Goal: Information Seeking & Learning: Learn about a topic

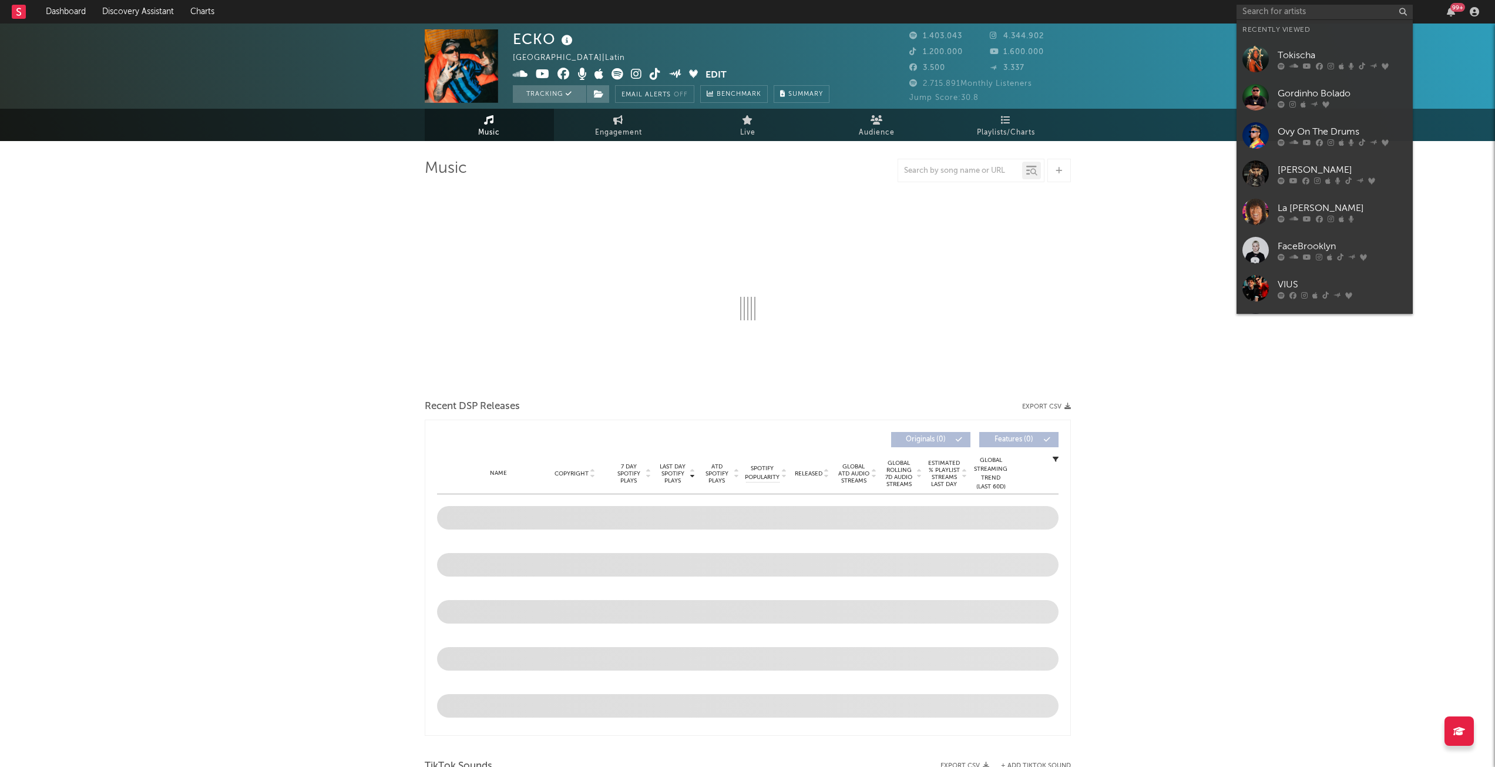
click at [1330, 12] on input "text" at bounding box center [1325, 12] width 176 height 15
type input "b"
select select "6m"
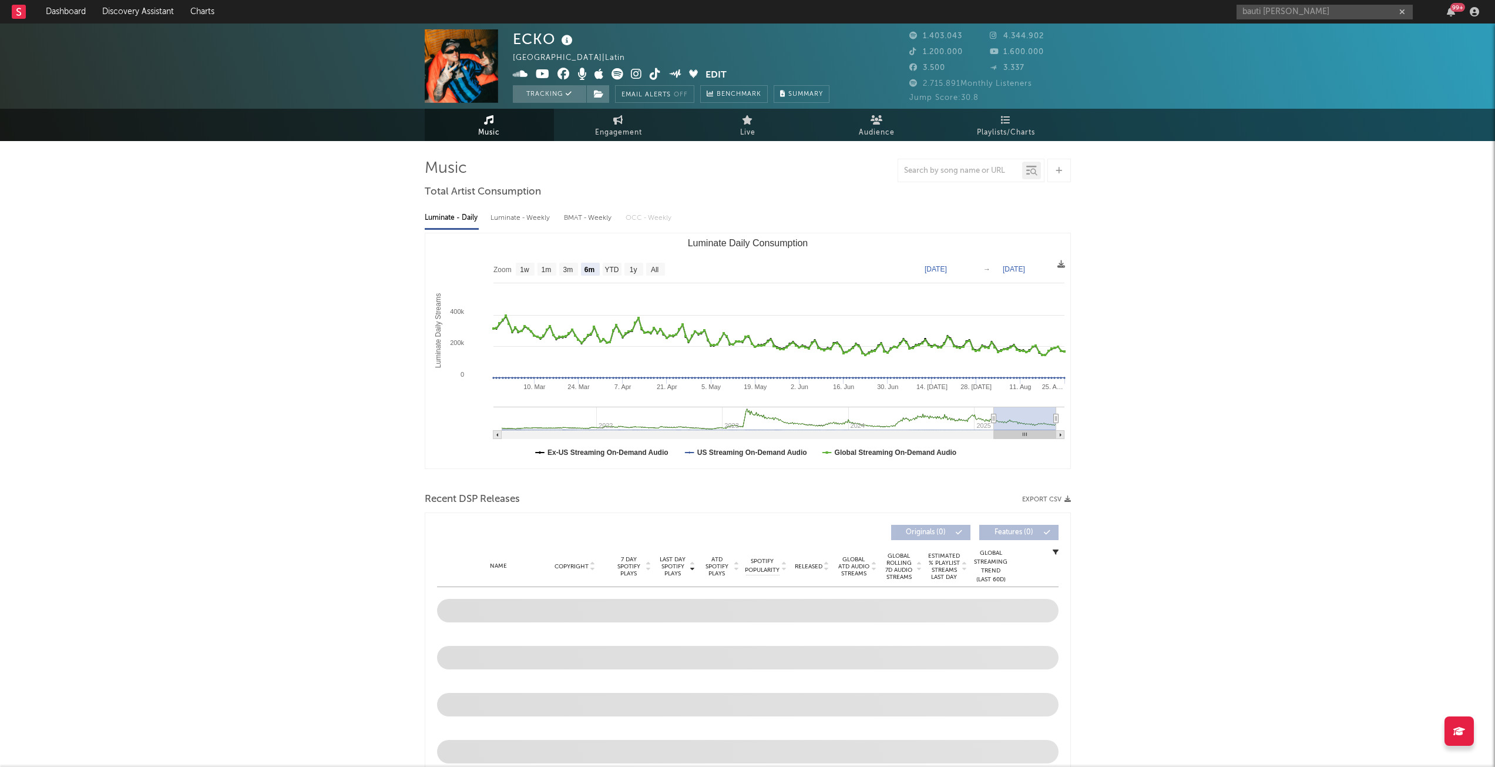
click at [1314, 12] on input "bauti [PERSON_NAME]" at bounding box center [1325, 12] width 176 height 15
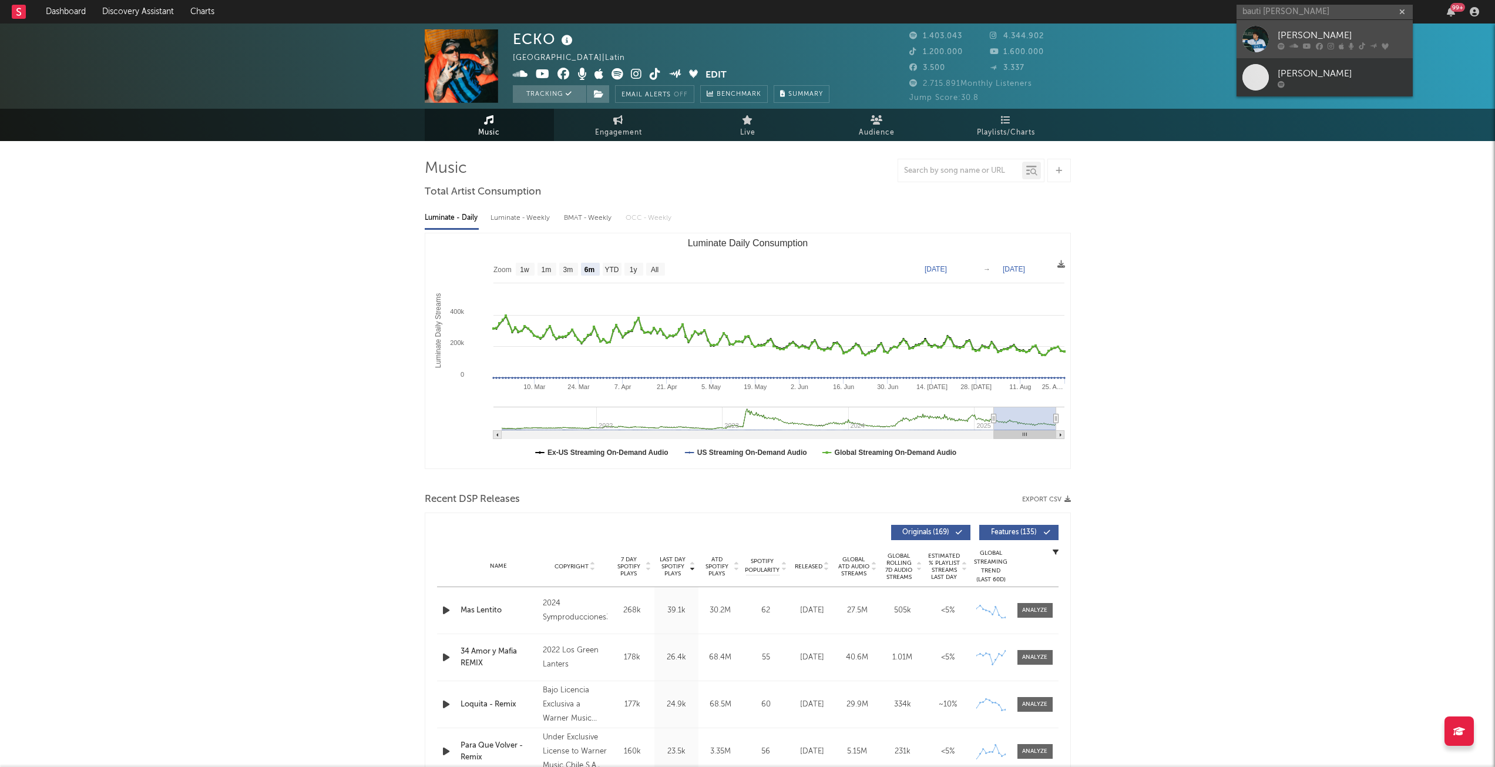
type input "bauti [PERSON_NAME]"
drag, startPoint x: 1329, startPoint y: 35, endPoint x: 1117, endPoint y: 6, distance: 214.1
click at [1329, 35] on div "[PERSON_NAME]" at bounding box center [1342, 35] width 129 height 14
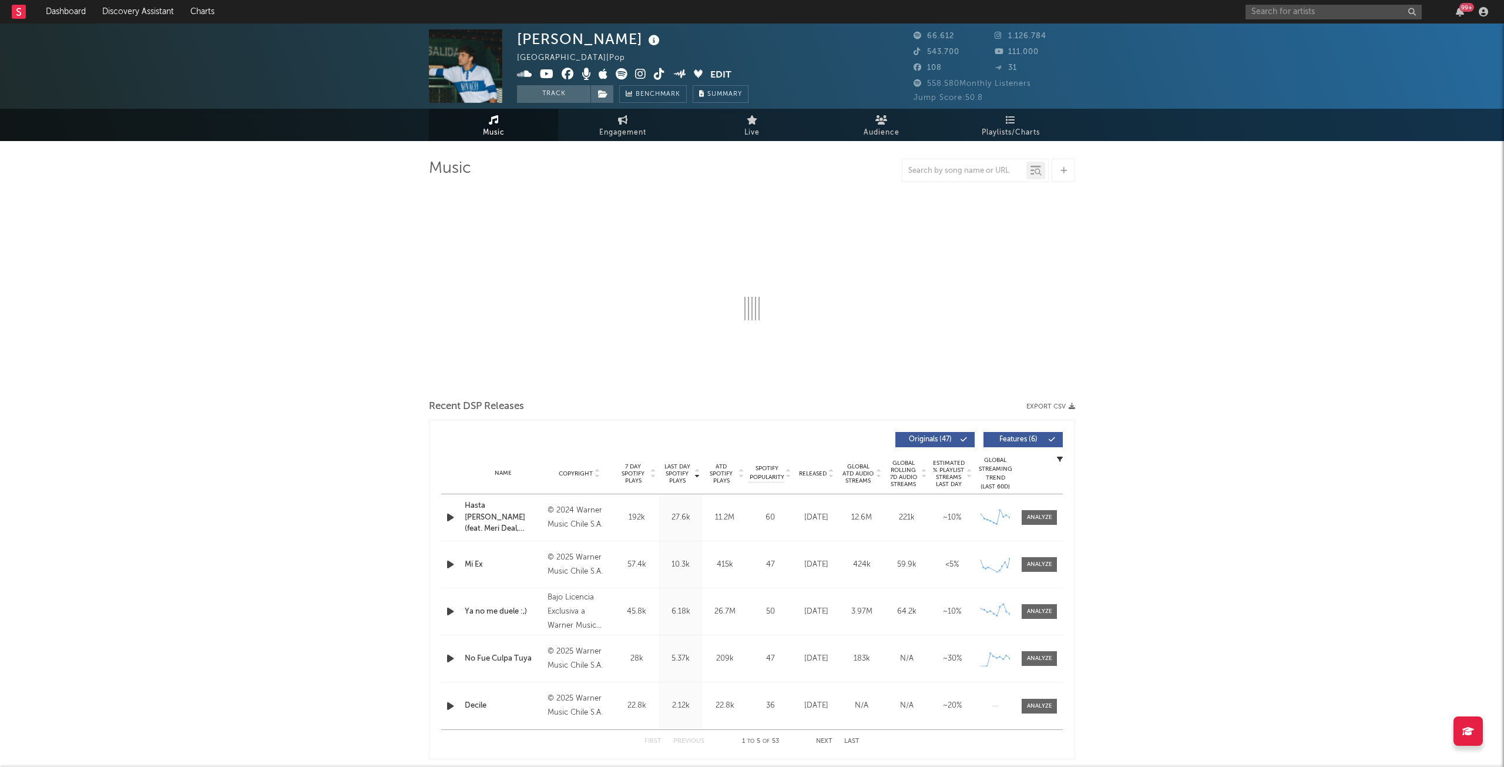
select select "6m"
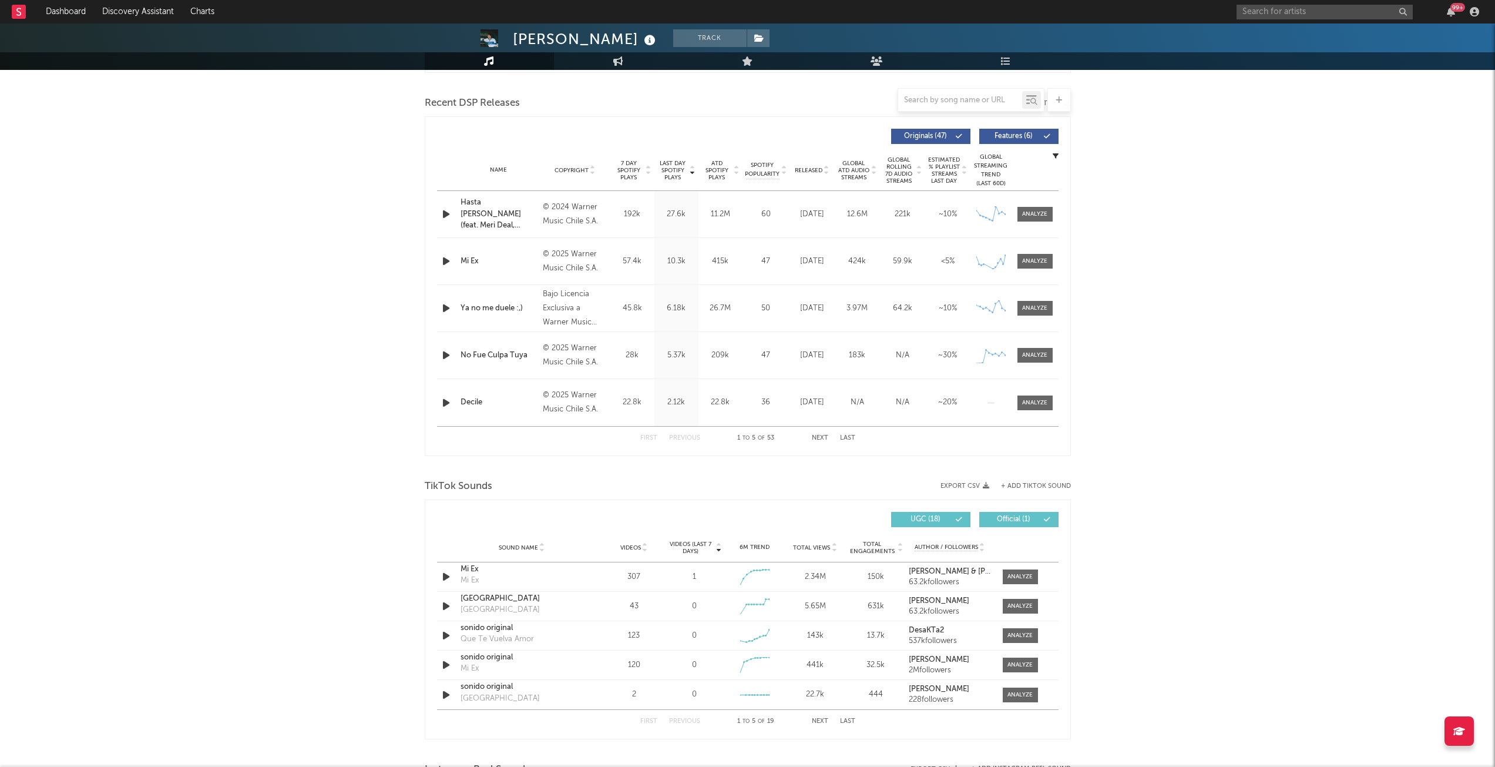
scroll to position [411, 0]
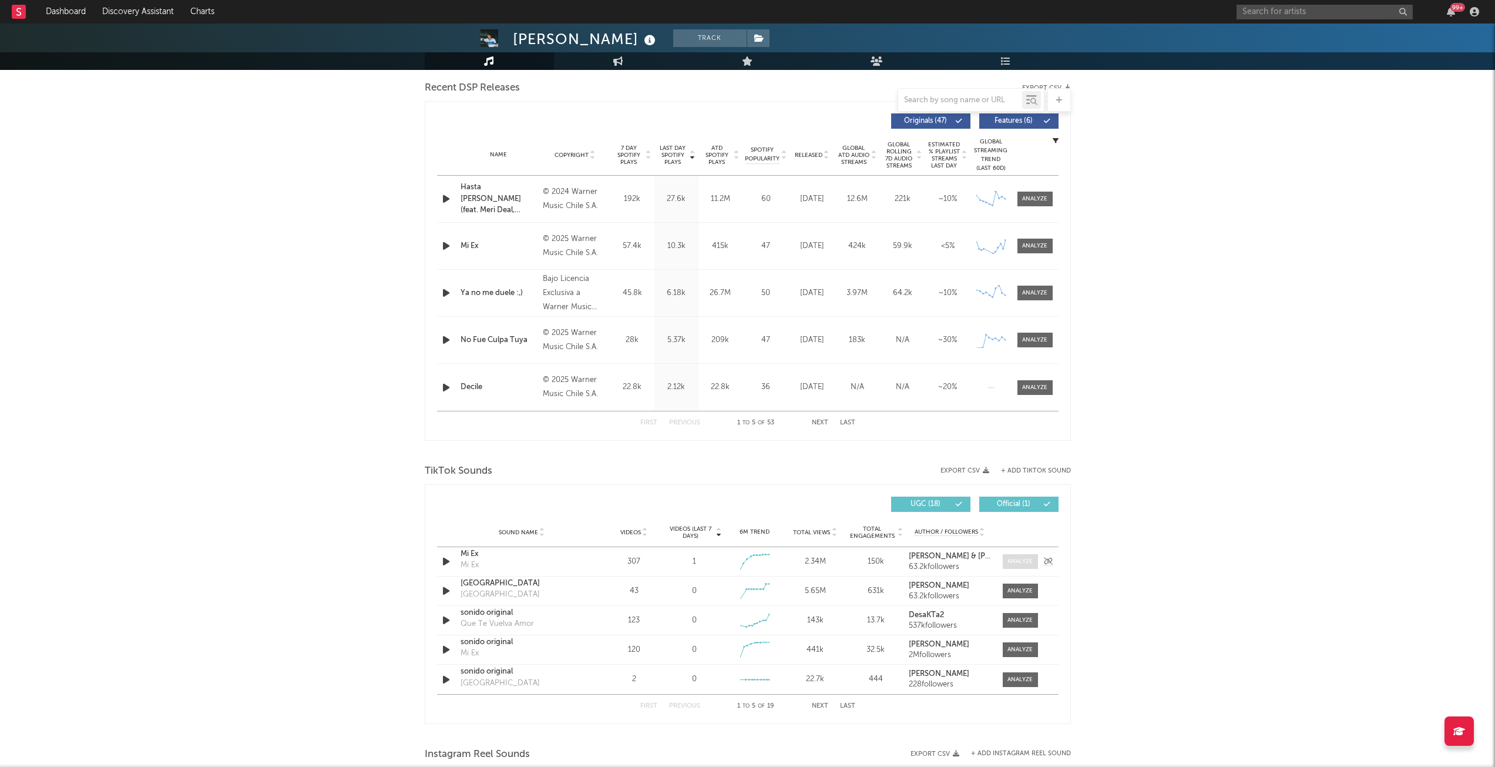
click at [1022, 559] on div at bounding box center [1020, 561] width 25 height 9
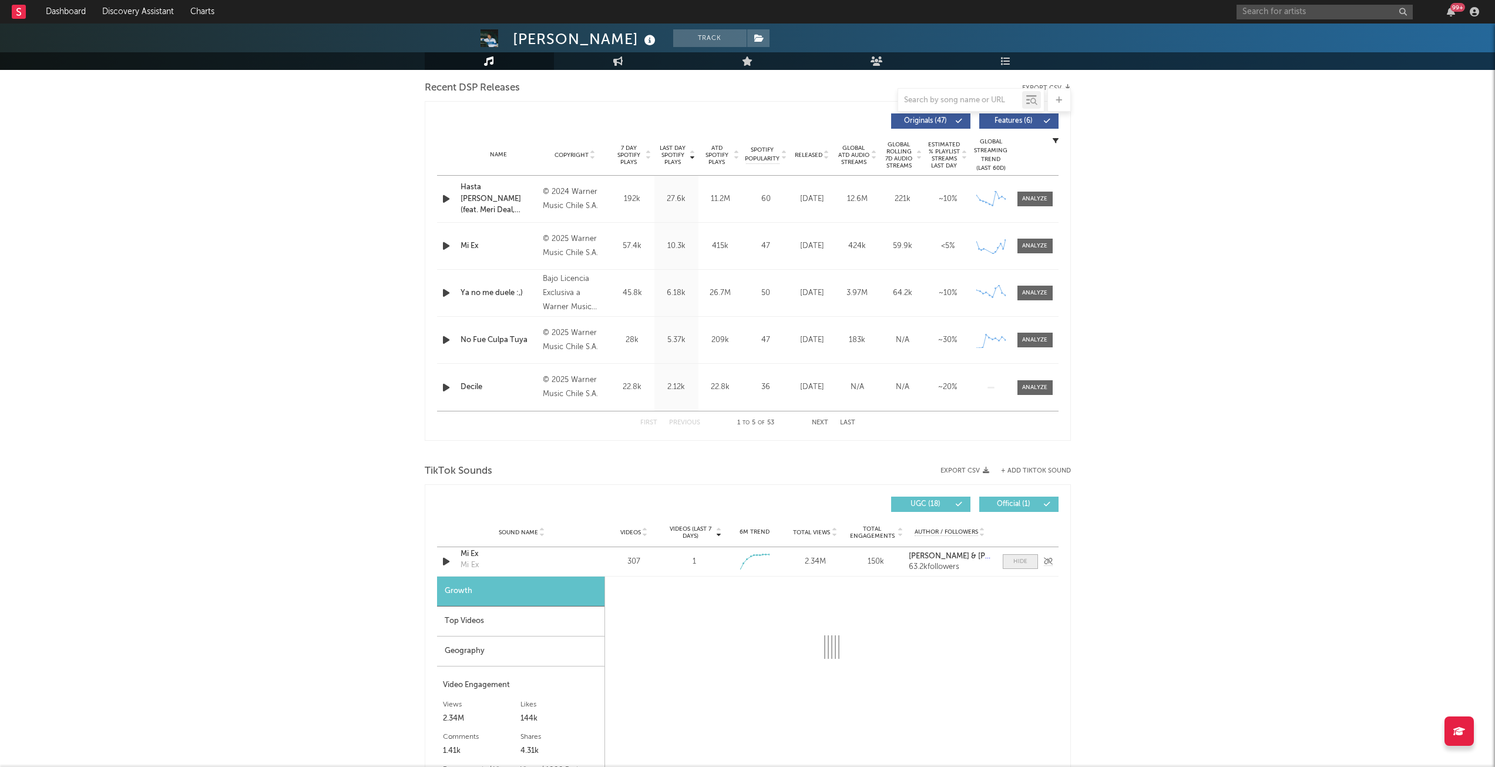
select select "1w"
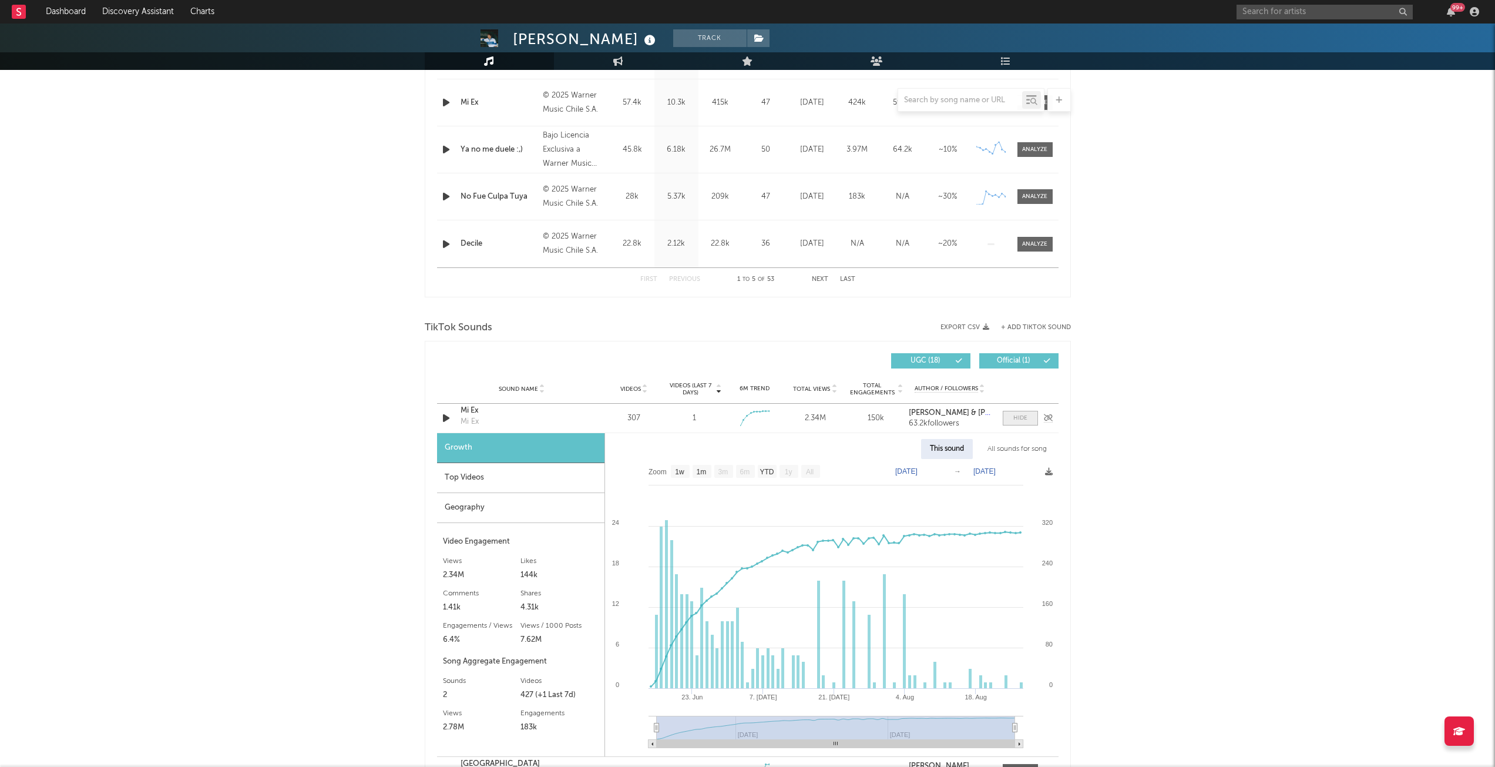
scroll to position [588, 0]
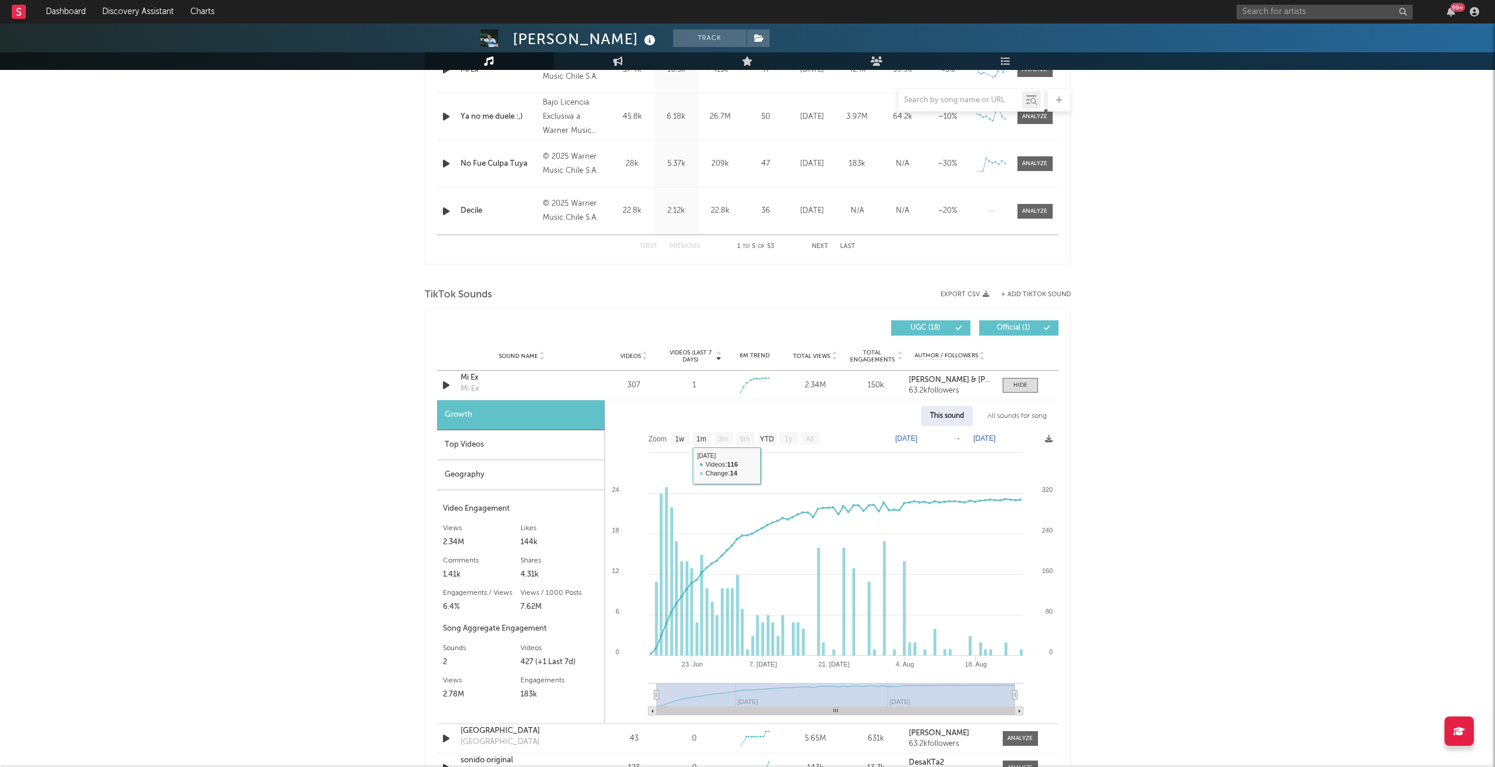
click at [477, 445] on div "Top Videos" at bounding box center [520, 445] width 167 height 30
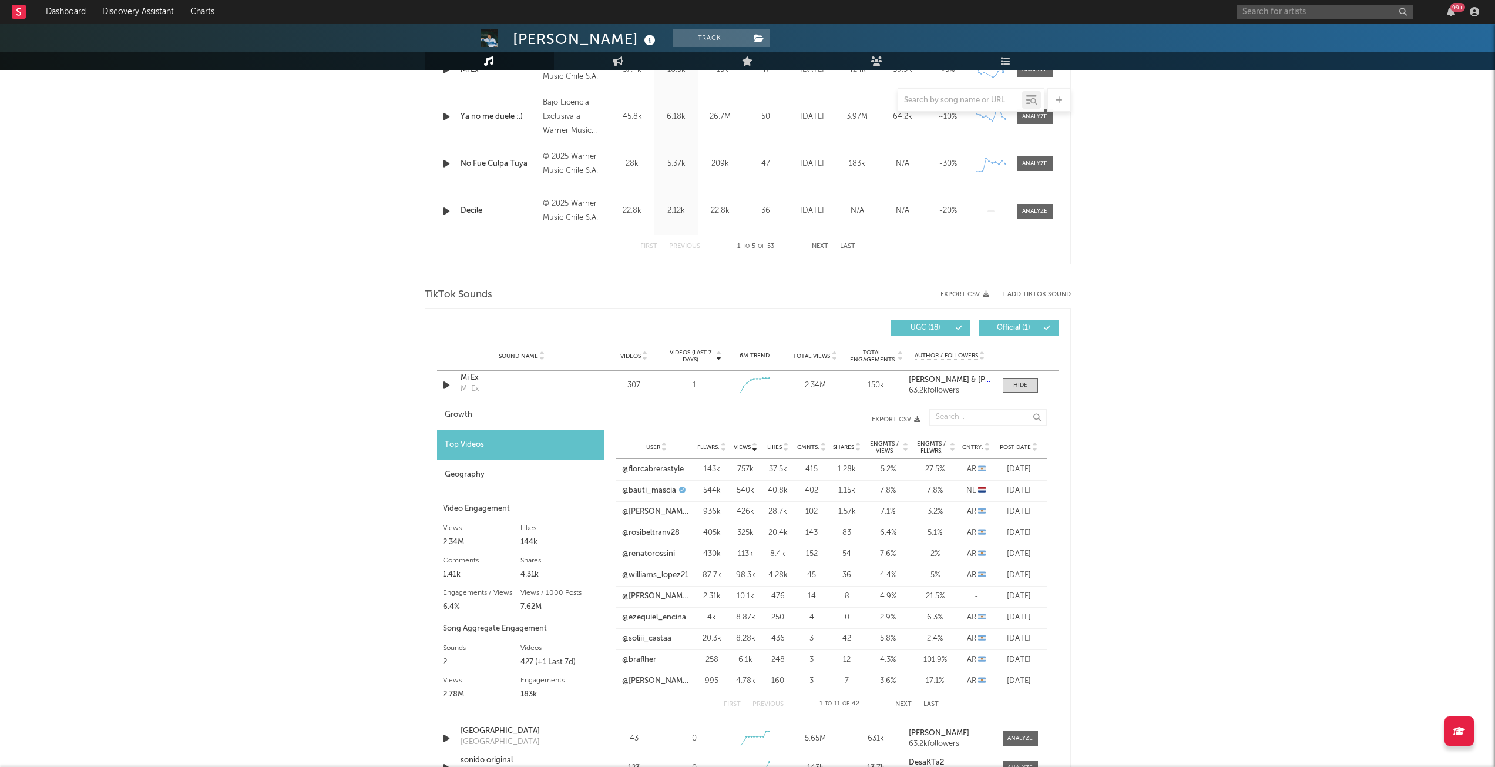
scroll to position [646, 0]
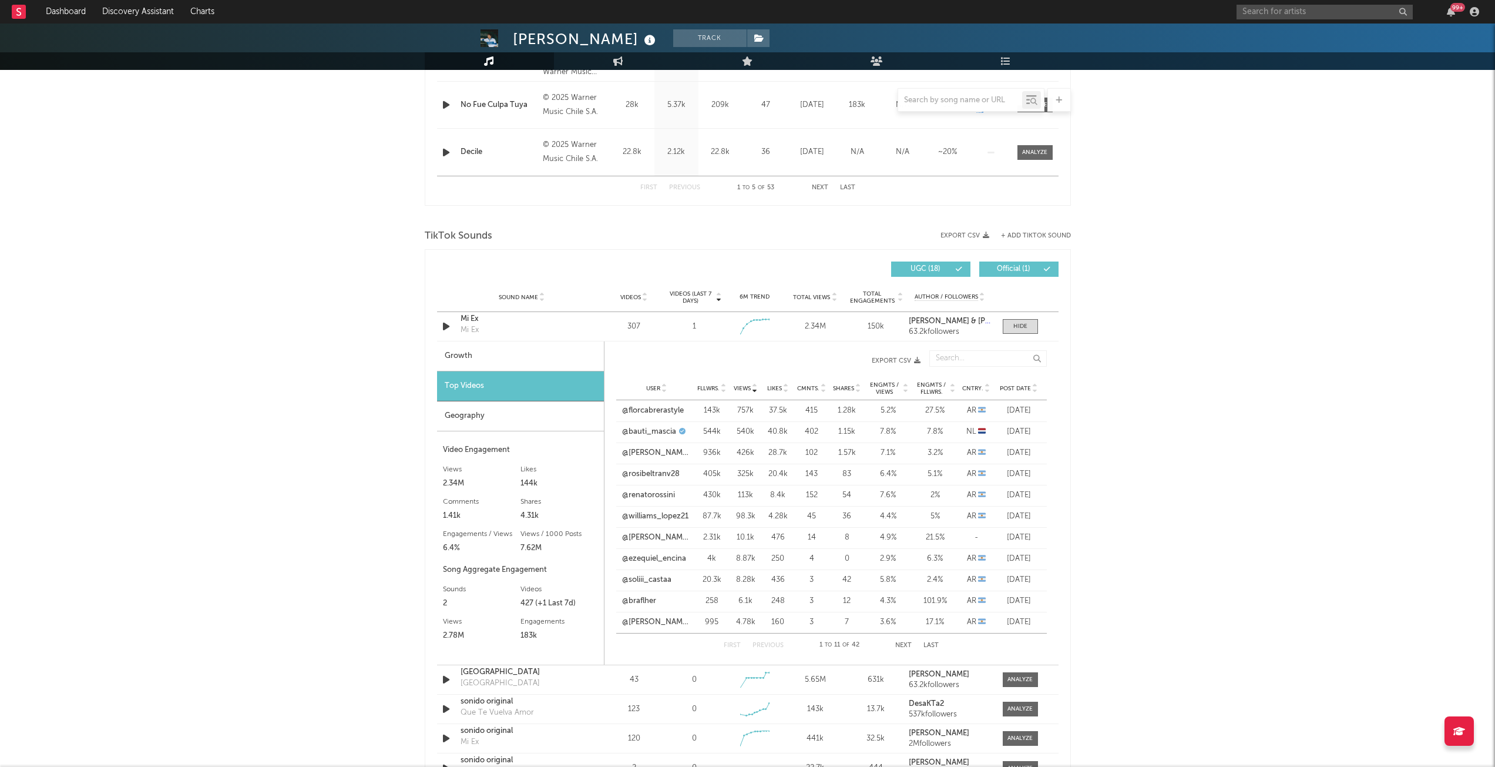
click at [900, 648] on button "Next" at bounding box center [903, 645] width 16 height 6
click at [737, 643] on button "First" at bounding box center [732, 645] width 17 height 6
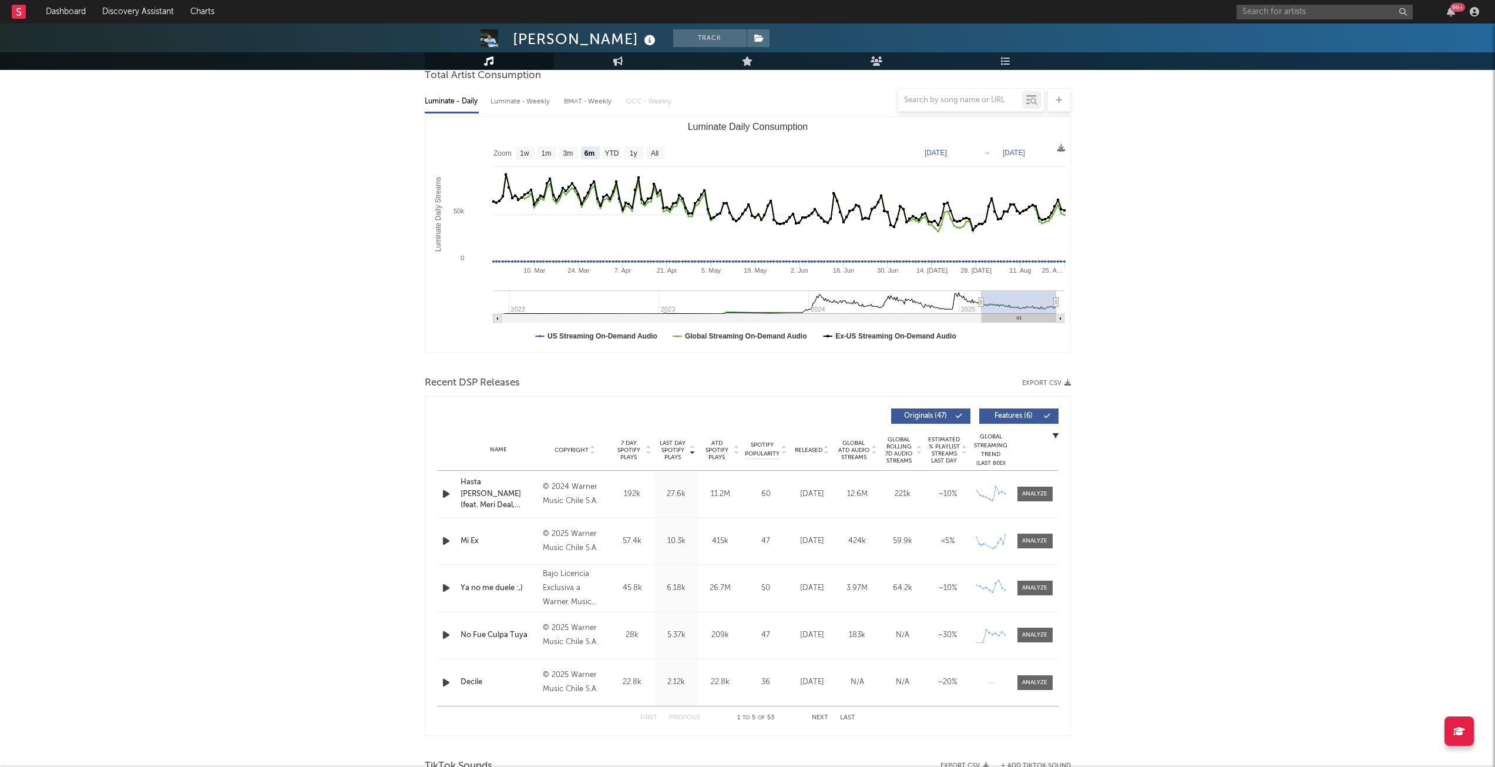
scroll to position [0, 0]
